Goal: Task Accomplishment & Management: Manage account settings

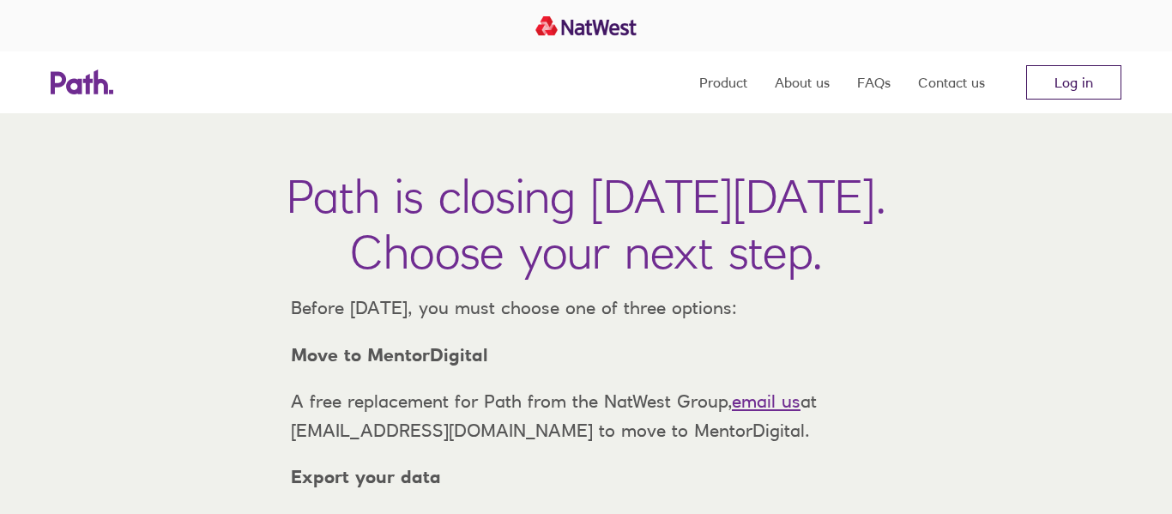
click at [1064, 87] on link "Log in" at bounding box center [1073, 82] width 95 height 34
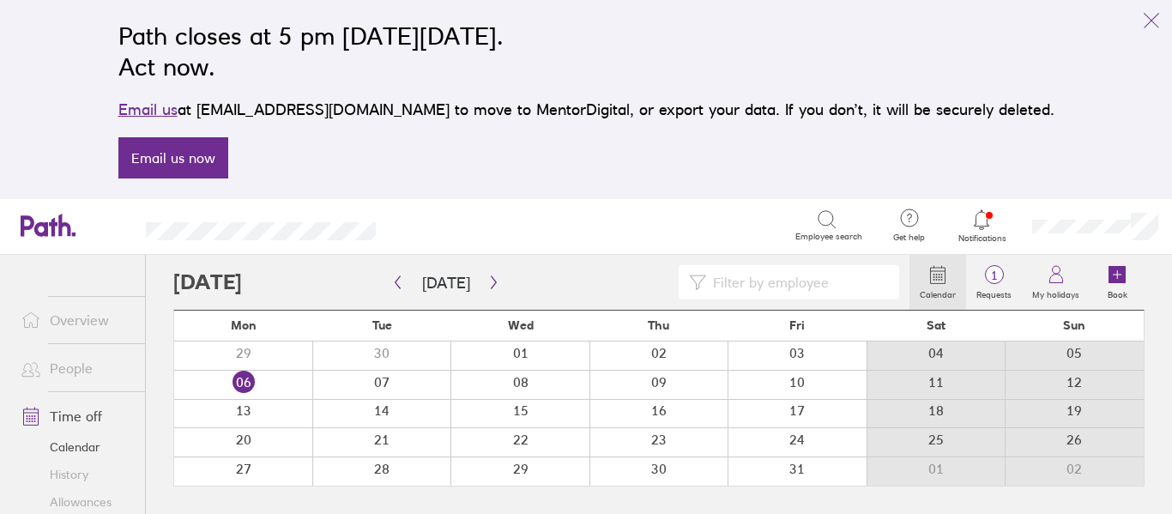
click at [82, 418] on link "Time off" at bounding box center [76, 416] width 138 height 34
click at [487, 280] on icon "button" at bounding box center [493, 282] width 13 height 14
click at [935, 353] on div at bounding box center [935, 355] width 139 height 28
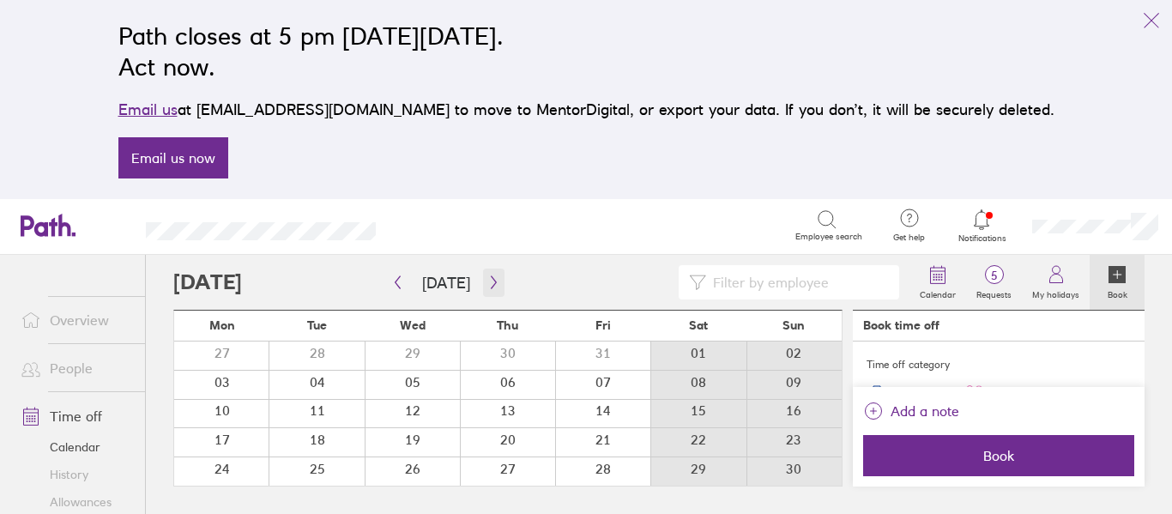
click at [487, 281] on icon "button" at bounding box center [493, 282] width 13 height 14
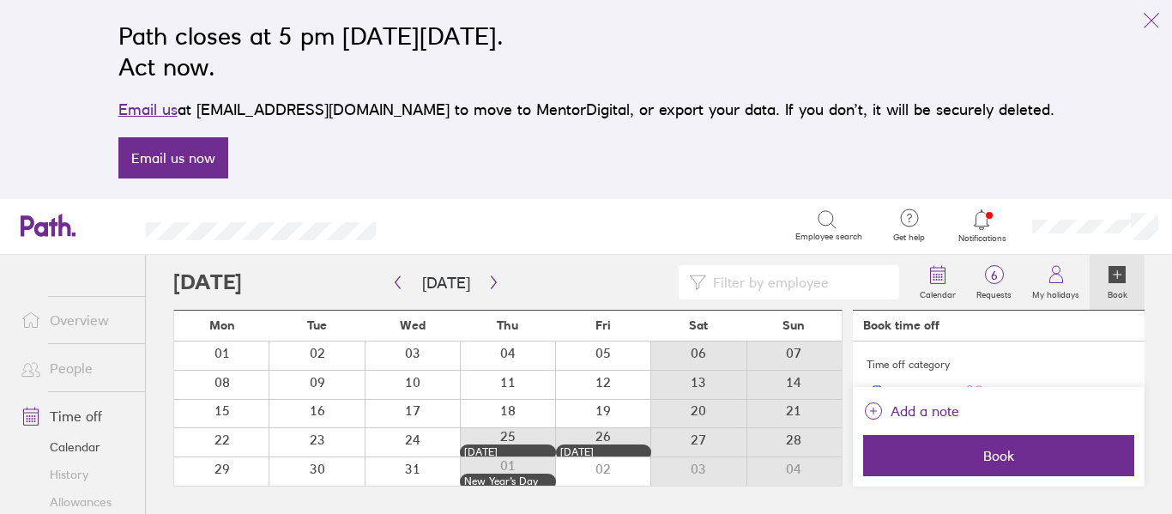
click at [979, 224] on icon at bounding box center [981, 219] width 21 height 21
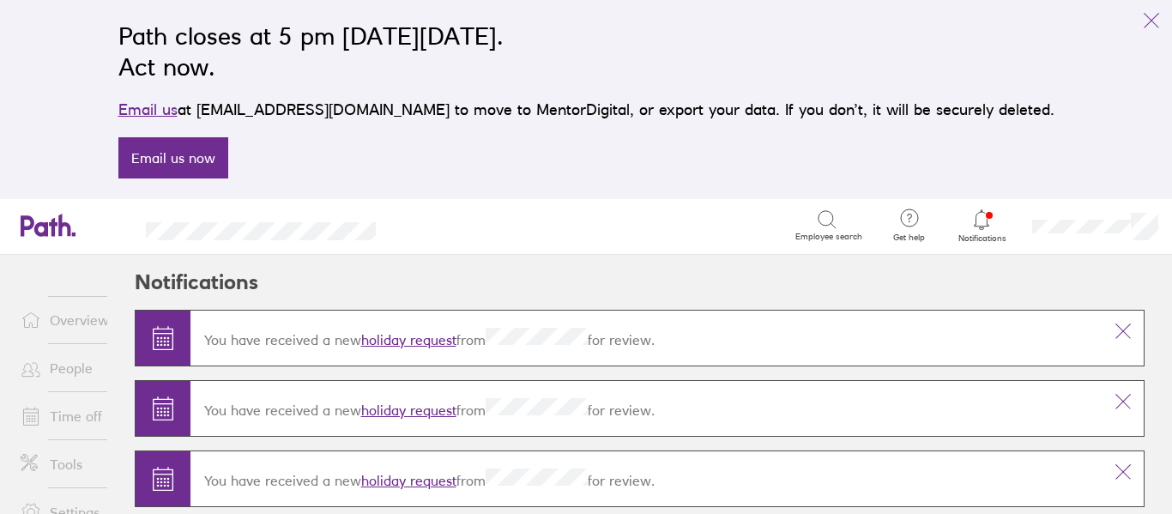
click at [388, 341] on link "holiday request" at bounding box center [408, 339] width 95 height 17
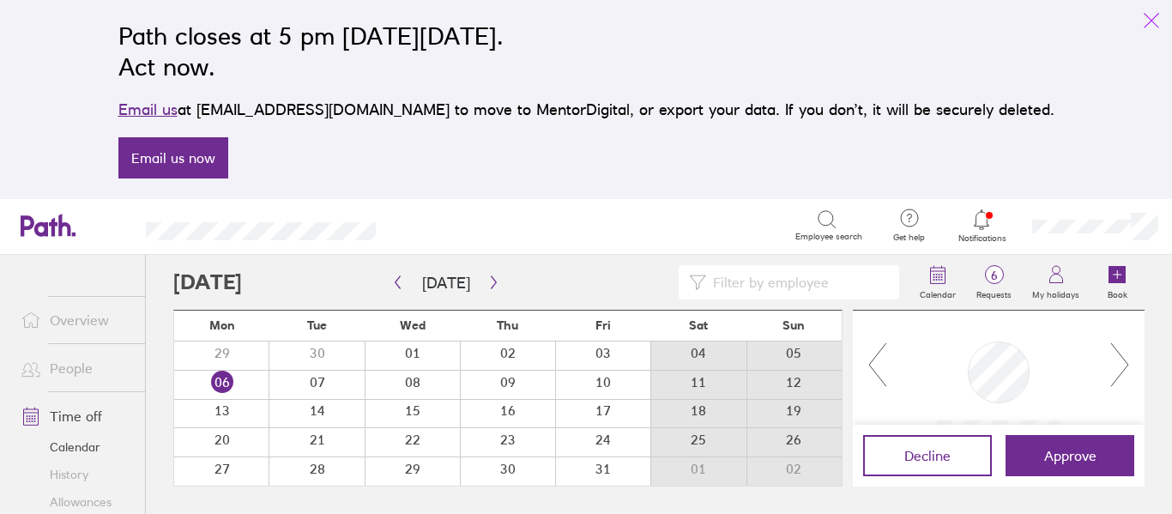
click at [1149, 17] on icon "link" at bounding box center [1151, 20] width 21 height 21
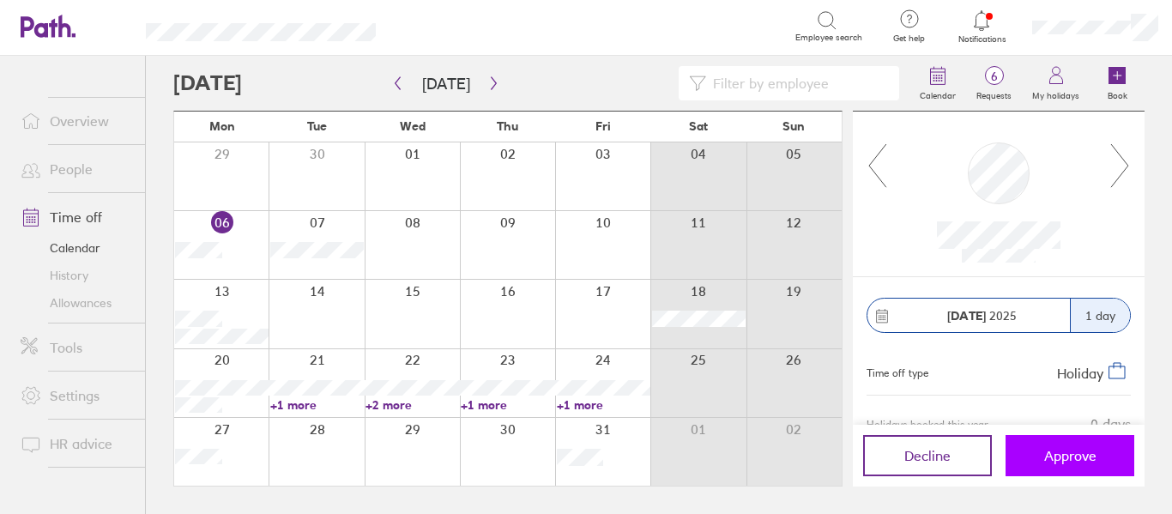
click at [1063, 460] on span "Approve" at bounding box center [1070, 455] width 52 height 15
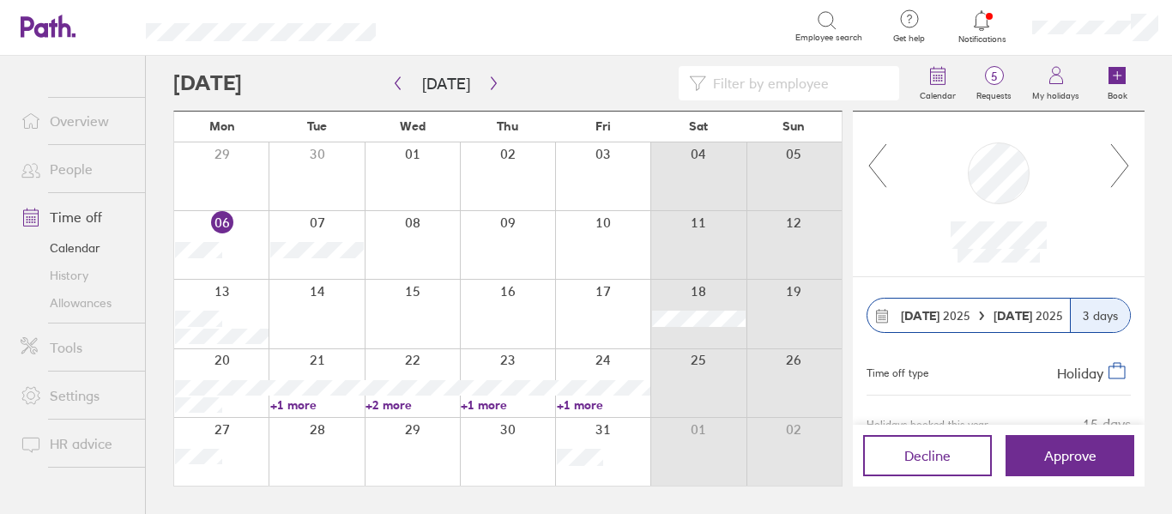
click at [1119, 166] on icon at bounding box center [1119, 165] width 21 height 46
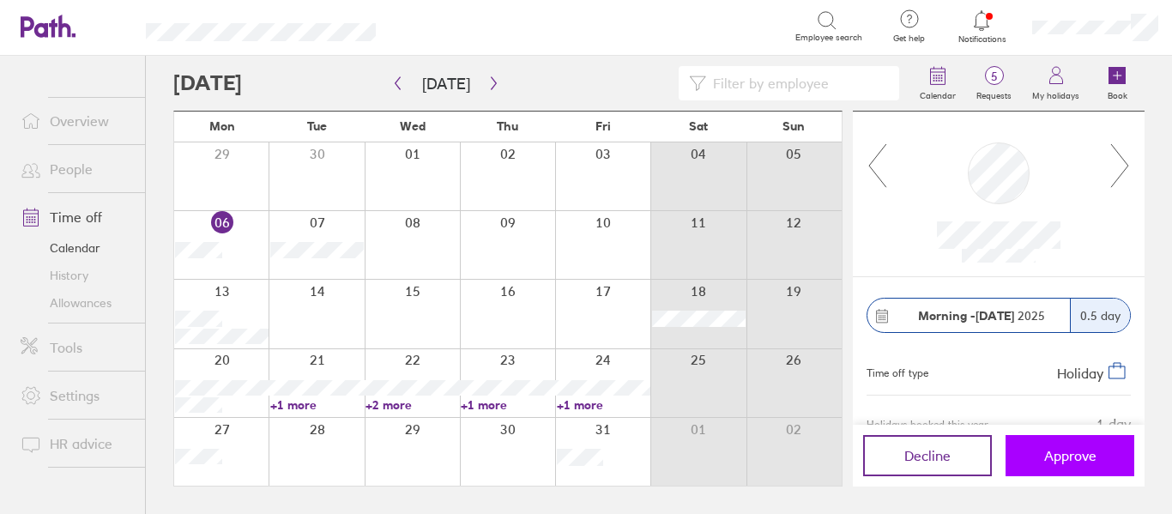
click at [1073, 453] on span "Approve" at bounding box center [1070, 455] width 52 height 15
click at [1053, 459] on span "Approve" at bounding box center [1070, 455] width 52 height 15
click at [1069, 456] on span "Approve" at bounding box center [1070, 455] width 52 height 15
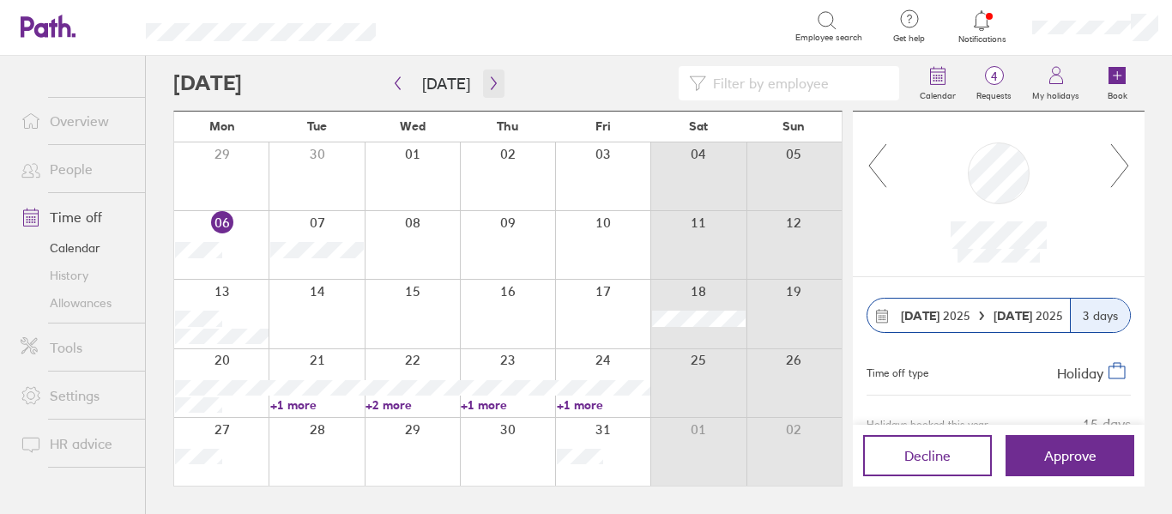
click at [488, 82] on icon "button" at bounding box center [493, 83] width 13 height 14
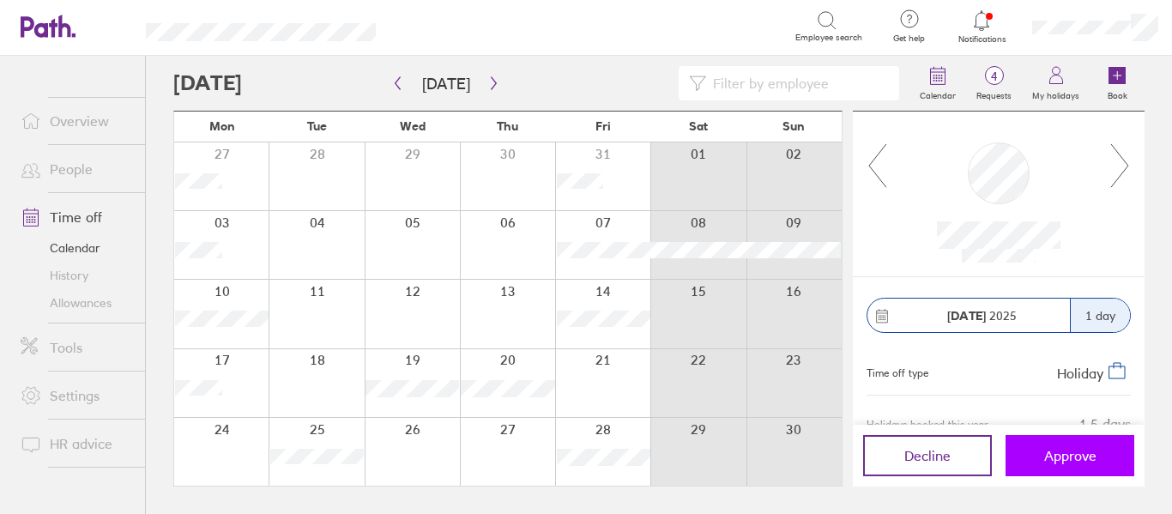
click at [1070, 462] on span "Approve" at bounding box center [1070, 455] width 52 height 15
click at [1064, 459] on span "Approve" at bounding box center [1070, 455] width 52 height 15
click at [1079, 443] on button "Approve" at bounding box center [1069, 455] width 129 height 41
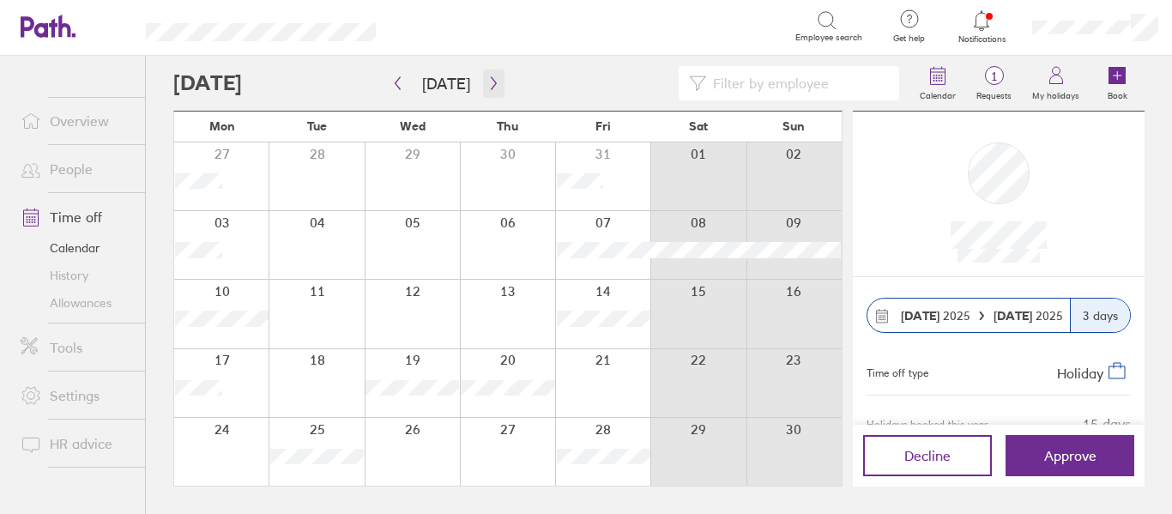
click at [491, 78] on icon "button" at bounding box center [493, 83] width 13 height 14
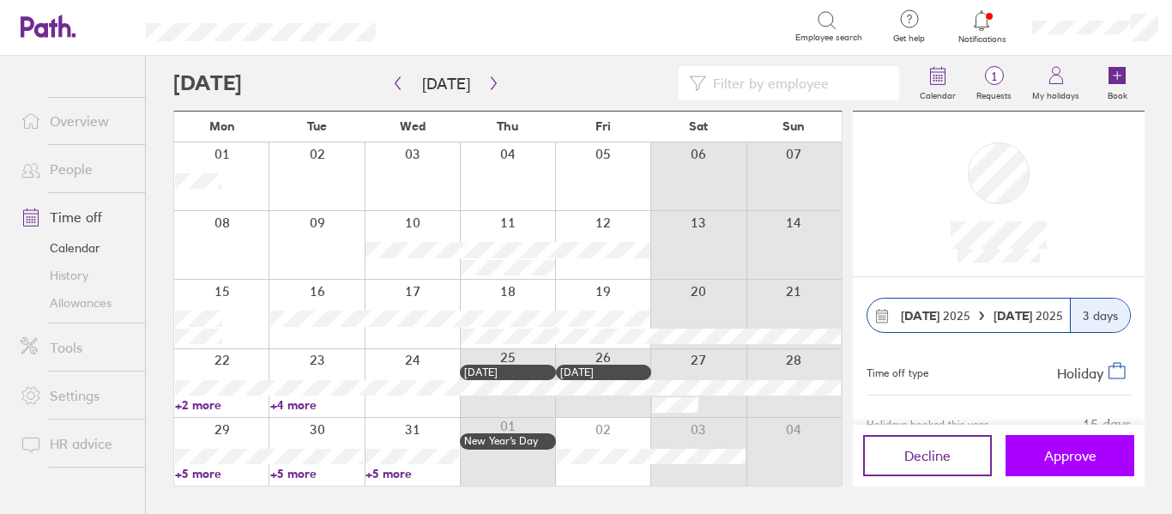
click at [1056, 461] on span "Approve" at bounding box center [1070, 455] width 52 height 15
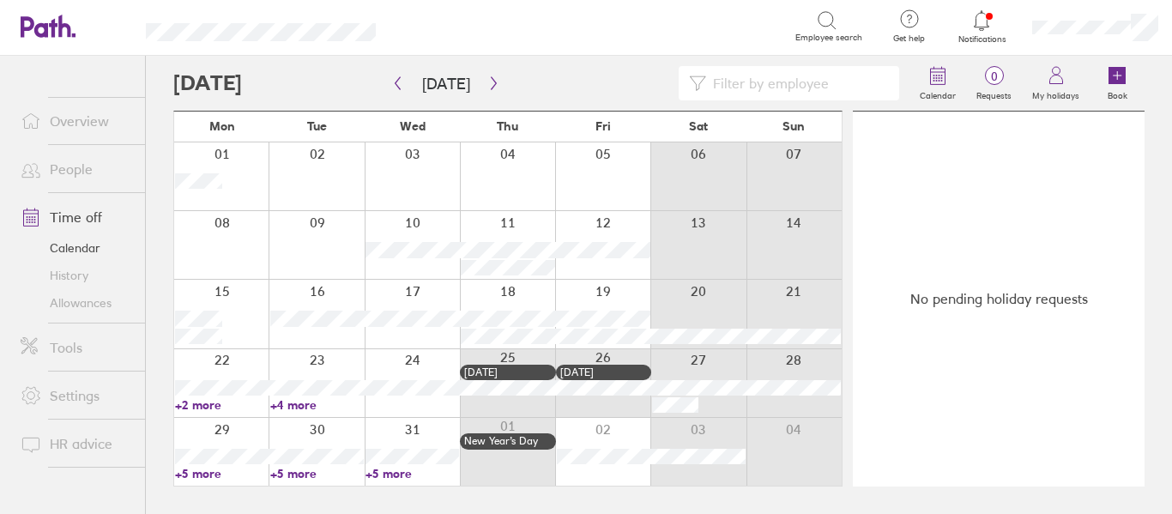
click at [986, 22] on icon at bounding box center [981, 20] width 21 height 21
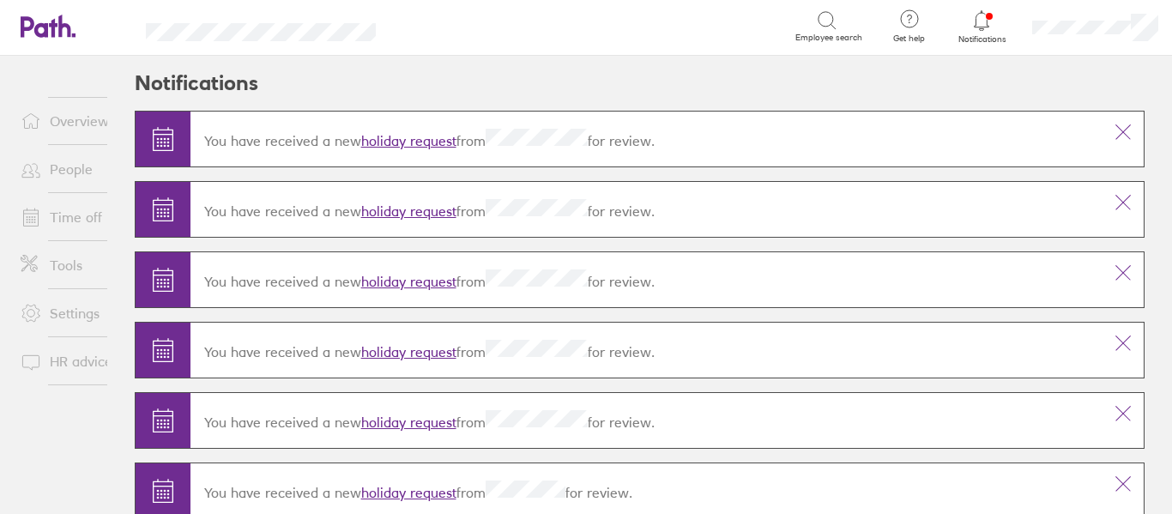
click at [986, 22] on icon at bounding box center [981, 20] width 21 height 21
click at [980, 20] on icon at bounding box center [981, 20] width 21 height 21
